Goal: Task Accomplishment & Management: Complete application form

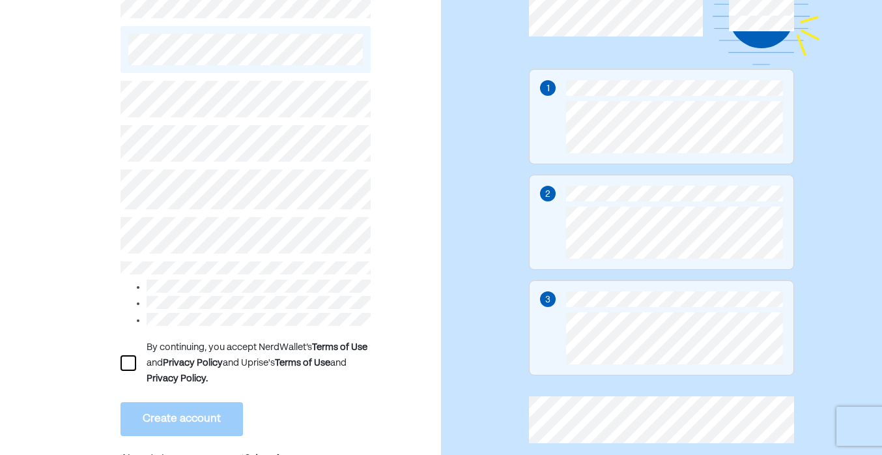
scroll to position [117, 0]
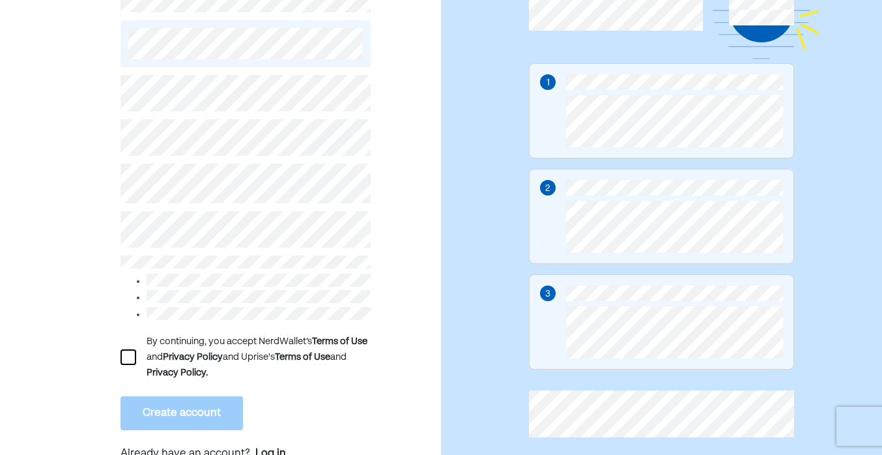
click at [102, 362] on div "By continuing, you accept NerdWallet’s Terms of Use and Privacy Policy and Upri…" at bounding box center [220, 207] width 441 height 543
click at [122, 359] on div at bounding box center [128, 357] width 16 height 16
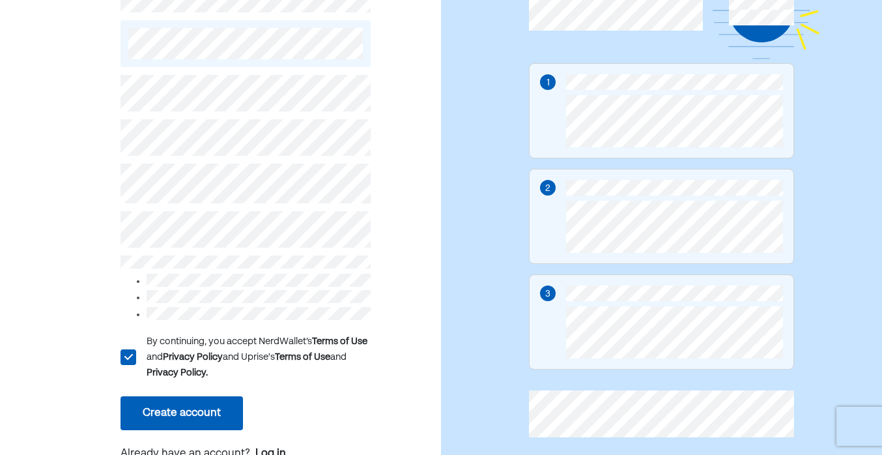
click at [132, 416] on button "Create account" at bounding box center [181, 413] width 122 height 34
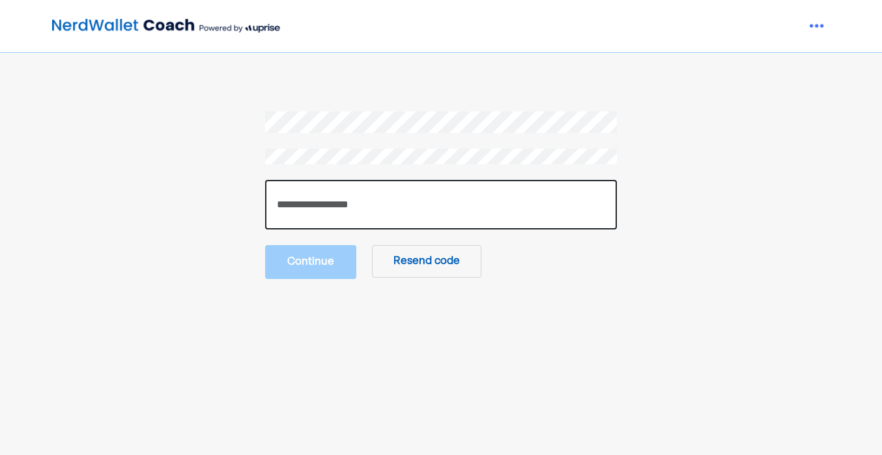
click at [447, 192] on input "number" at bounding box center [441, 204] width 352 height 49
type input "******"
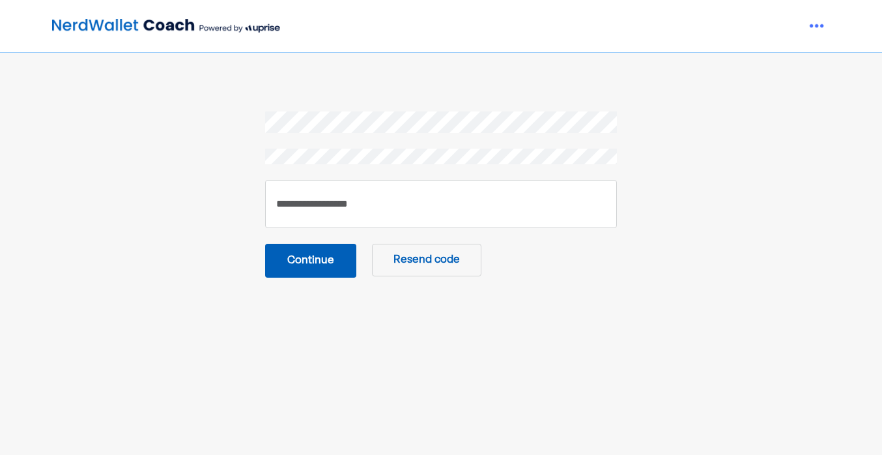
click at [324, 273] on button "Continue" at bounding box center [310, 261] width 91 height 34
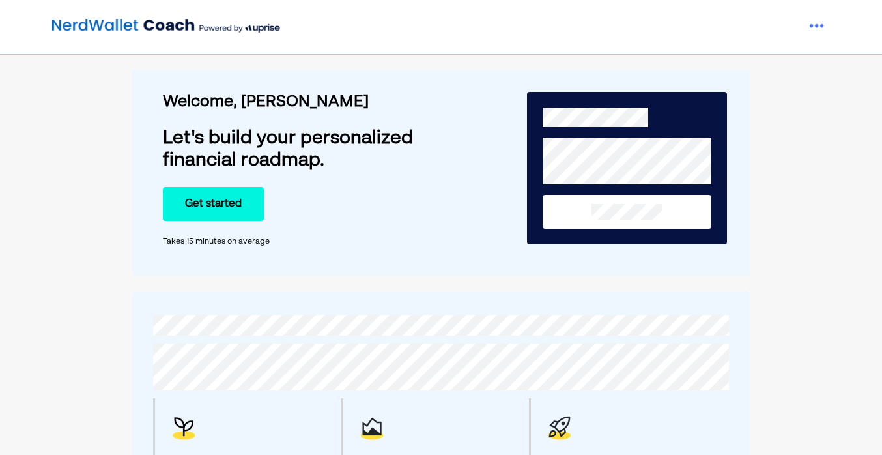
click at [241, 212] on button "Get started" at bounding box center [213, 204] width 101 height 34
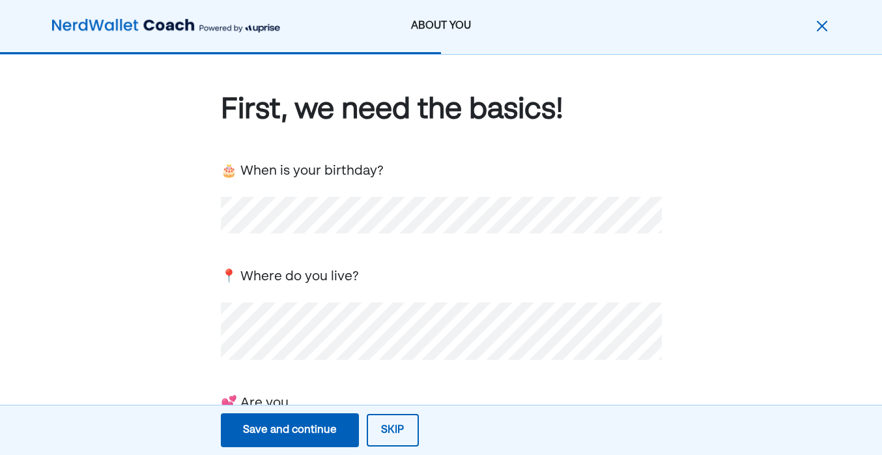
click at [395, 371] on div "First, we need the basics! 🎂 When is your birthday? 📍 Where do you live? 💕 Are …" at bounding box center [441, 404] width 441 height 626
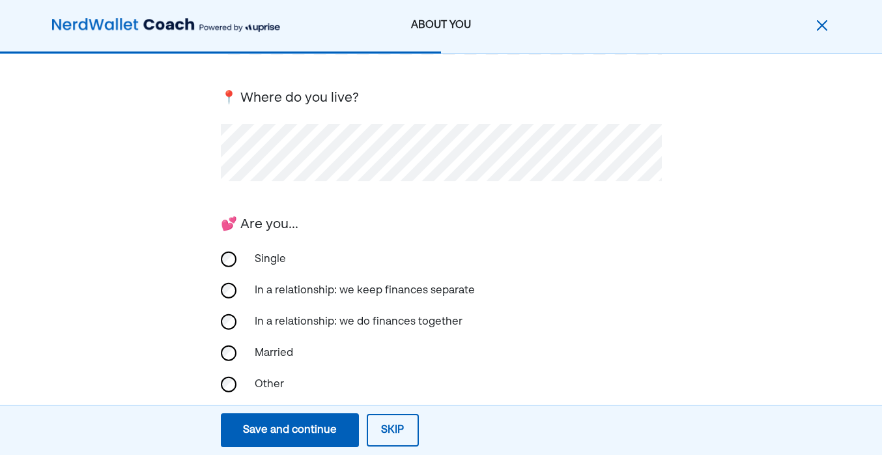
scroll to position [179, 0]
click at [237, 258] on div "Single" at bounding box center [441, 258] width 441 height 31
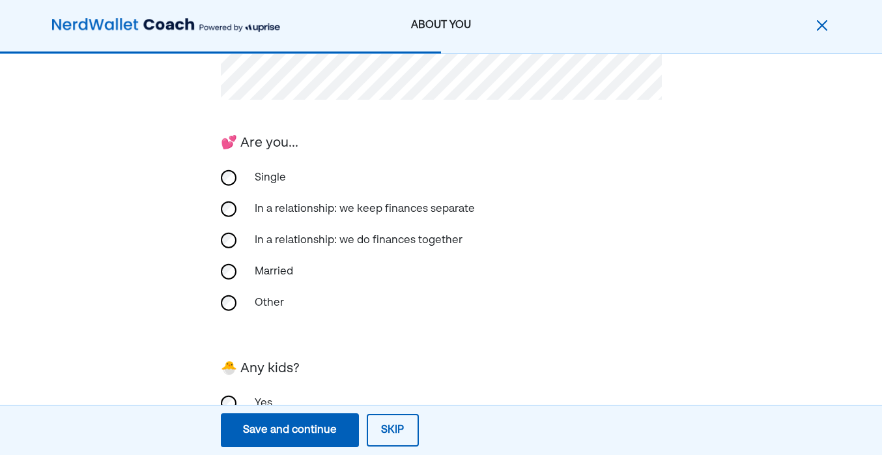
scroll to position [340, 0]
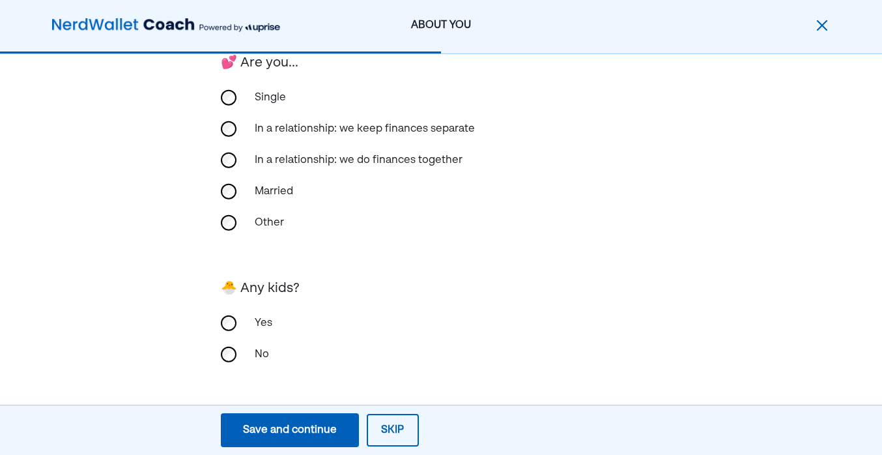
click at [285, 429] on div "Save and continue" at bounding box center [290, 430] width 94 height 16
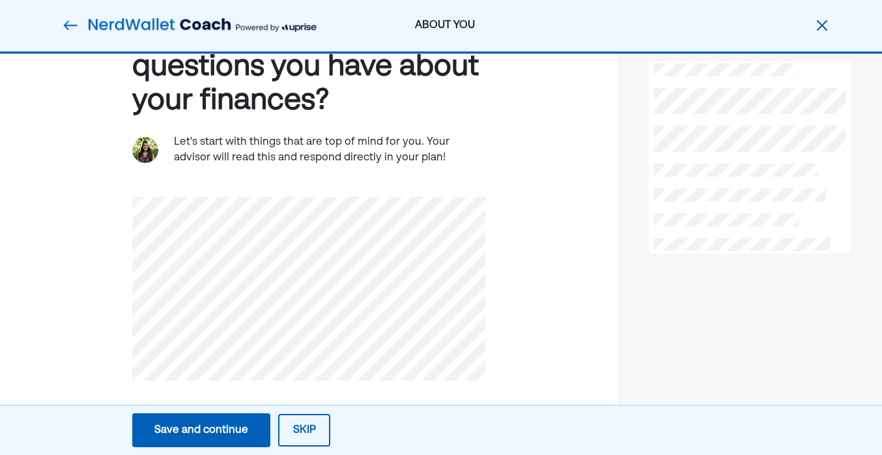
scroll to position [81, 0]
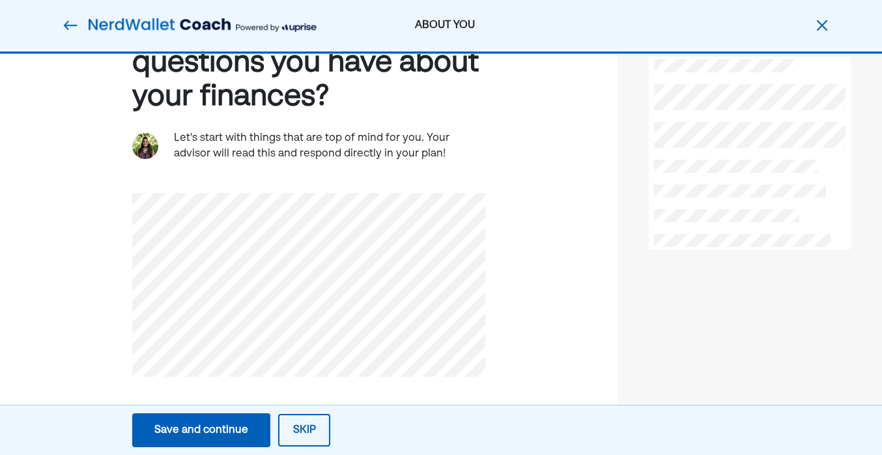
click at [238, 429] on div "Save and continue" at bounding box center [201, 430] width 94 height 16
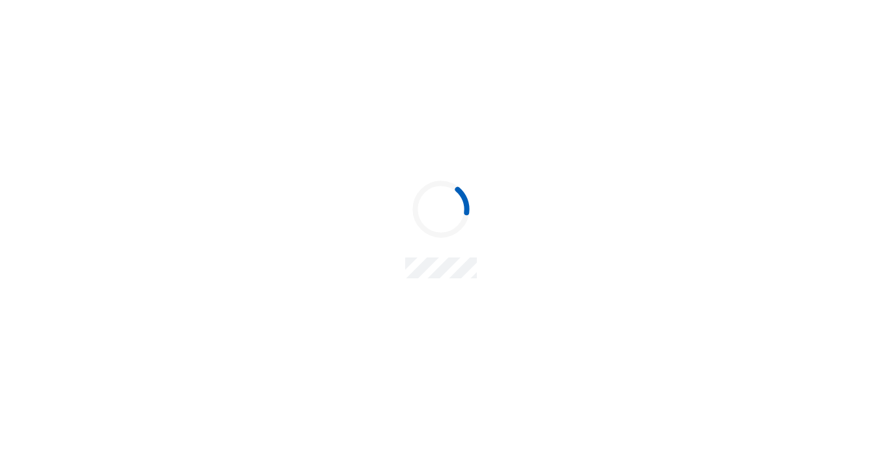
scroll to position [0, 0]
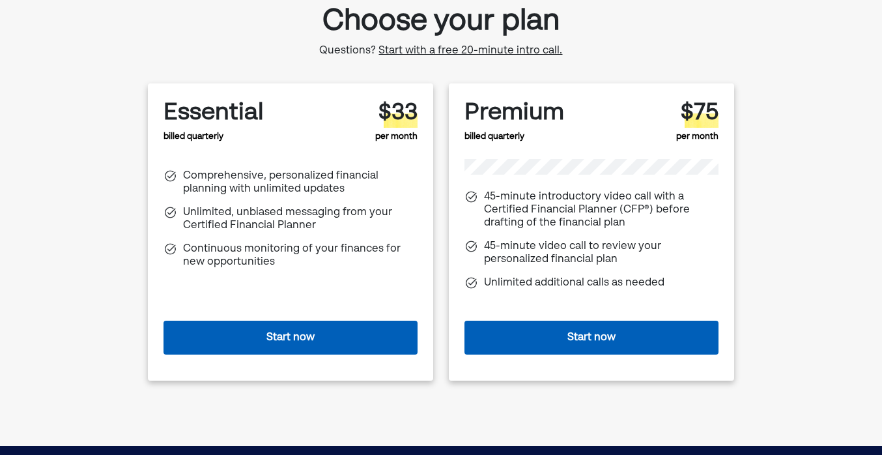
scroll to position [48, 0]
